Goal: Information Seeking & Learning: Check status

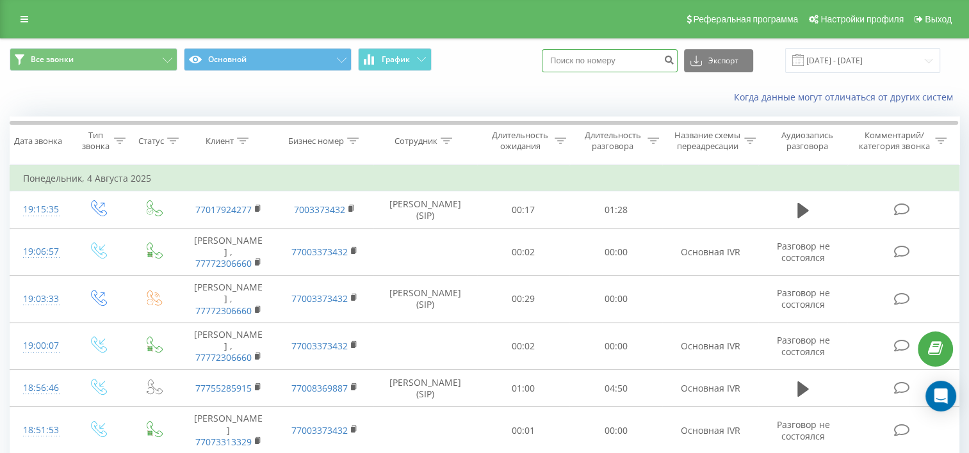
click at [602, 63] on input at bounding box center [610, 60] width 136 height 23
paste input "7017849407"
type input "7017849407"
click at [674, 61] on icon "submit" at bounding box center [668, 58] width 11 height 8
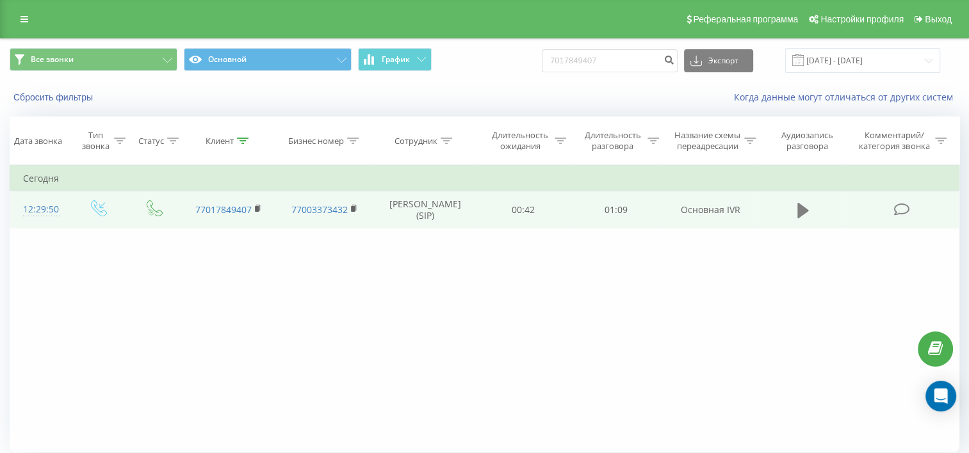
click at [801, 218] on icon at bounding box center [803, 210] width 12 height 15
